Goal: Use online tool/utility: Utilize a website feature to perform a specific function

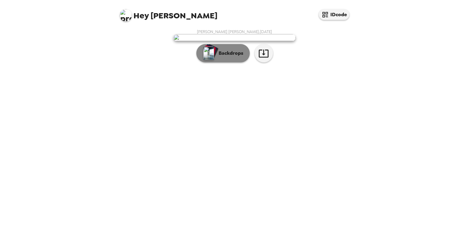
click at [230, 57] on p "Backdrops" at bounding box center [230, 53] width 28 height 7
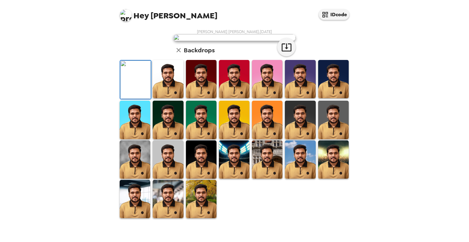
scroll to position [128, 0]
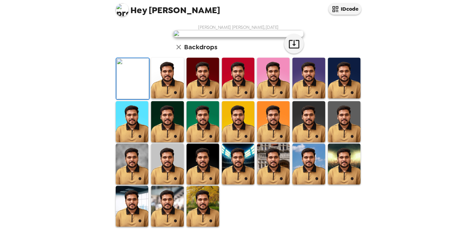
click at [173, 96] on img at bounding box center [168, 79] width 31 height 38
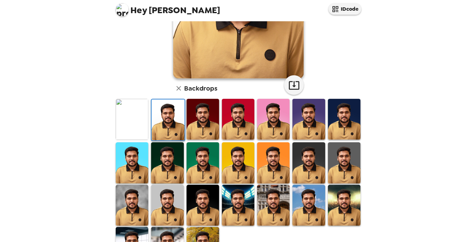
scroll to position [116, 0]
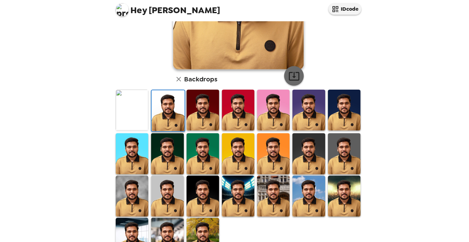
click at [285, 78] on icon "button" at bounding box center [287, 77] width 10 height 8
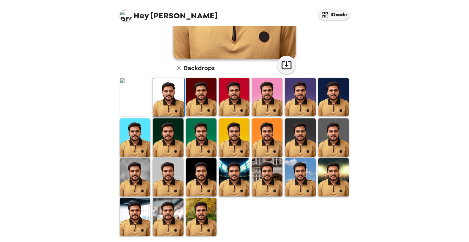
click at [137, 222] on img at bounding box center [135, 216] width 31 height 38
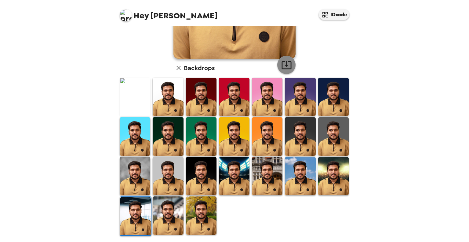
click at [284, 67] on icon "button" at bounding box center [286, 65] width 11 height 11
